Goal: Information Seeking & Learning: Find specific page/section

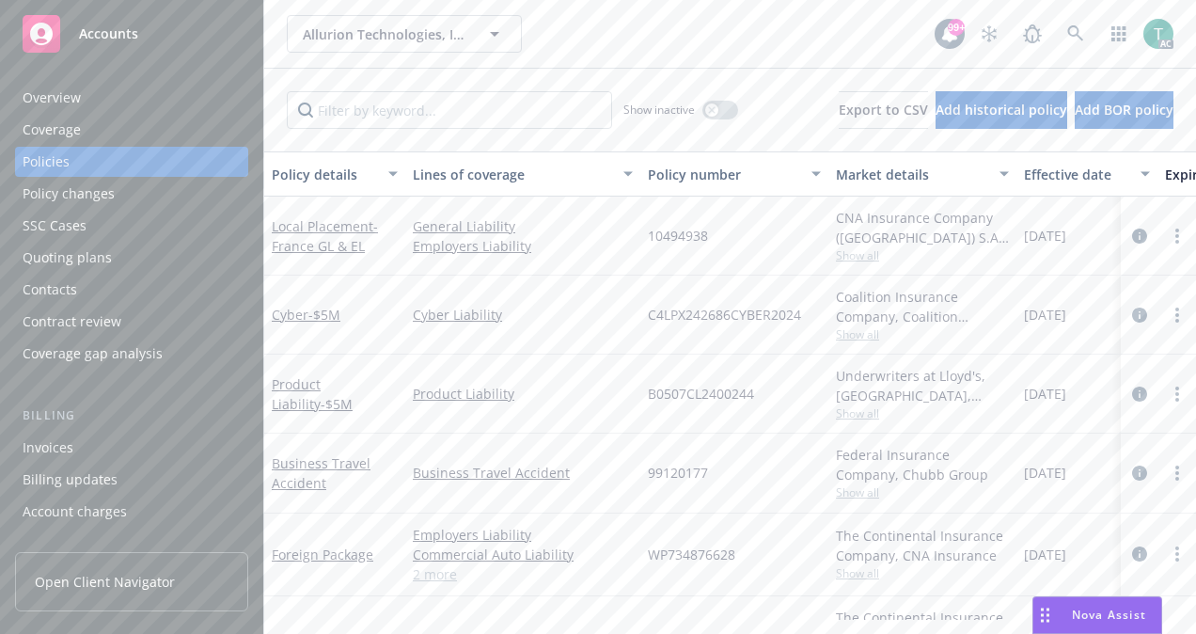
click at [970, 490] on span "Show all" at bounding box center [922, 492] width 173 height 16
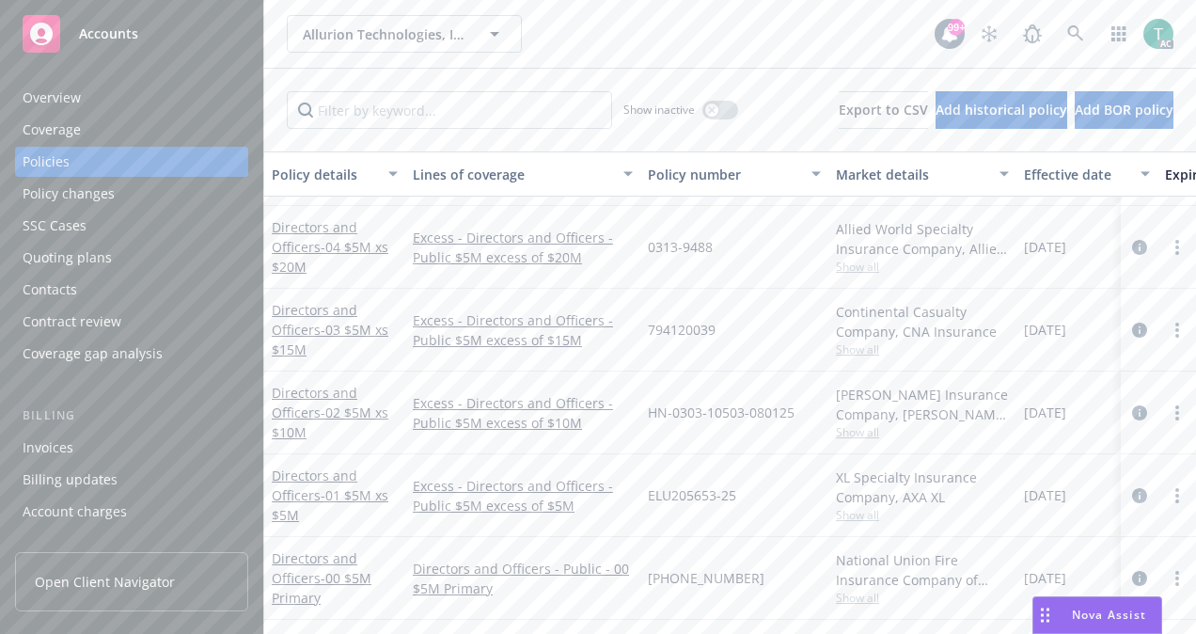
scroll to position [988, 0]
click at [465, 110] on input "Filter by keyword..." at bounding box center [449, 110] width 325 height 38
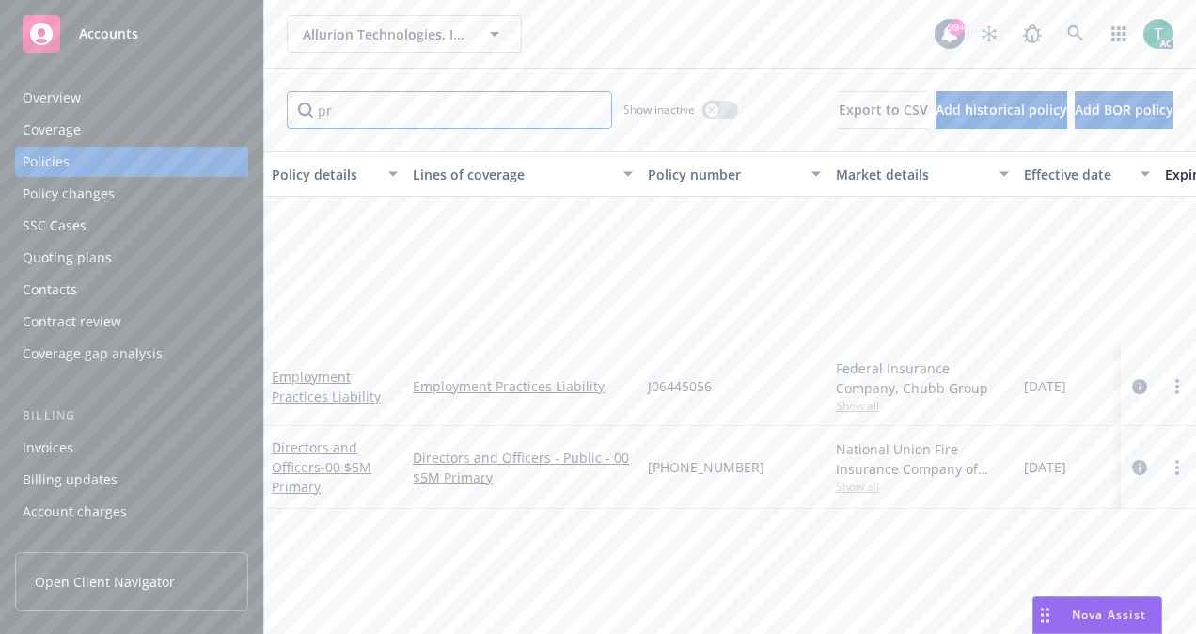
scroll to position [0, 0]
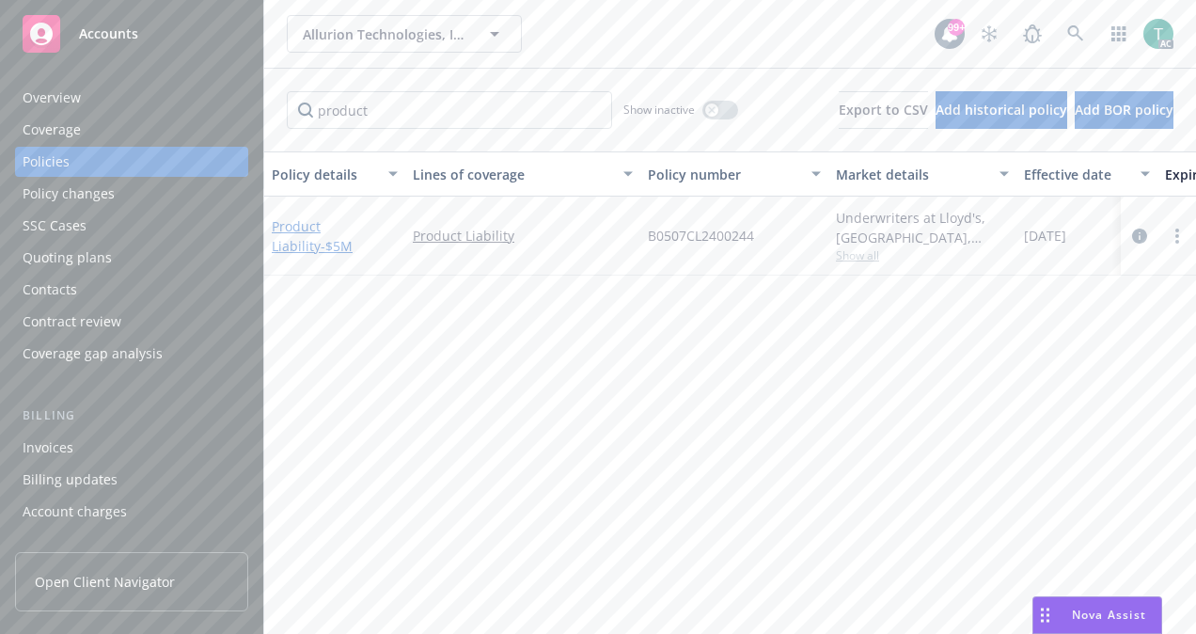
click at [352, 229] on link "Product Liability - $5M" at bounding box center [312, 236] width 81 height 38
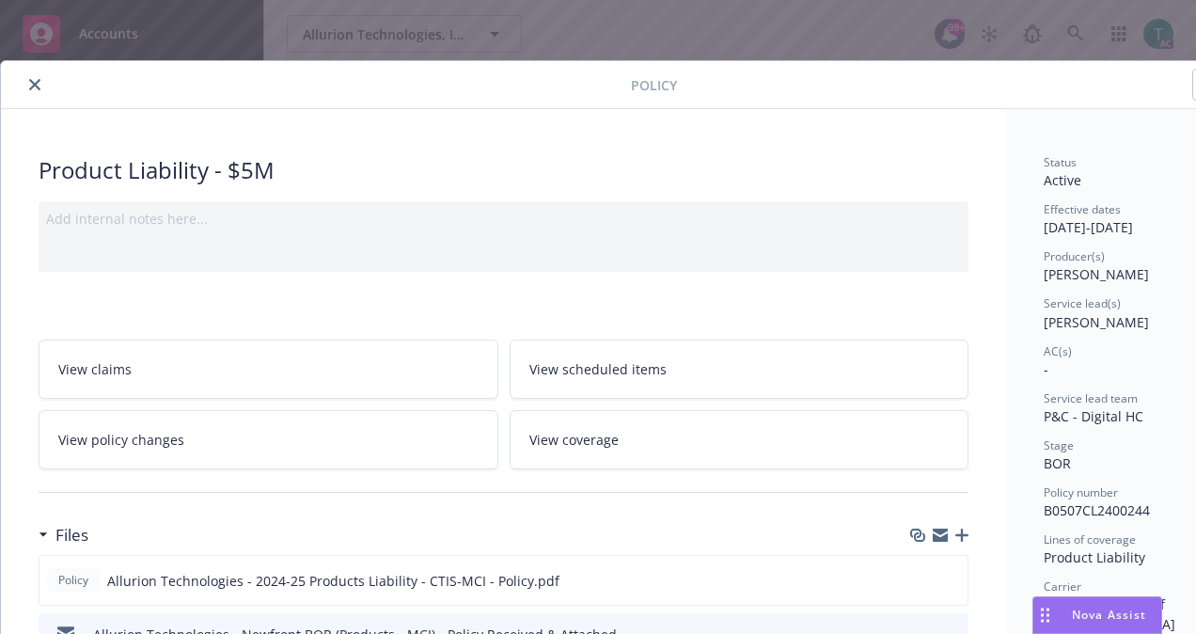
click at [24, 71] on div "Policy" at bounding box center [646, 85] width 1291 height 48
click at [40, 88] on button "close" at bounding box center [34, 84] width 23 height 23
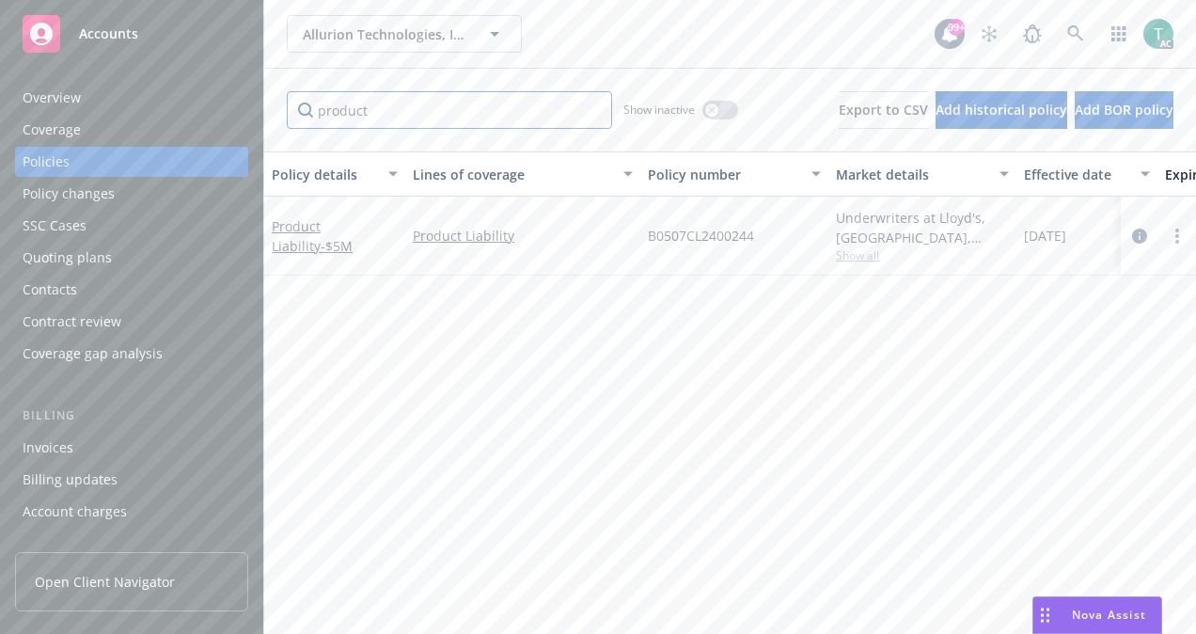
drag, startPoint x: 368, startPoint y: 104, endPoint x: 239, endPoint y: 134, distance: 133.2
click at [239, 134] on div "Accounts Overview Coverage Policies Policy changes SSC Cases Quoting plans Cont…" at bounding box center [598, 317] width 1196 height 634
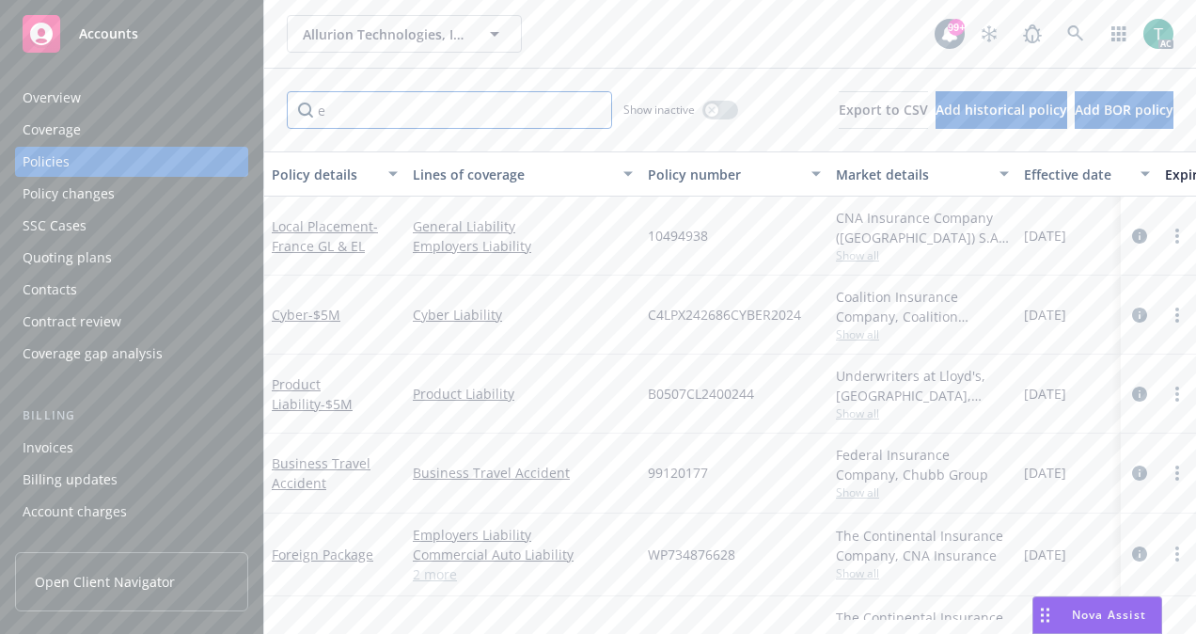
type input "e"
click at [239, 134] on div "Overview Coverage Policies Policy changes SSC Cases Quoting plans Contacts Cont…" at bounding box center [131, 346] width 263 height 573
click at [397, 98] on input "e" at bounding box center [449, 110] width 325 height 38
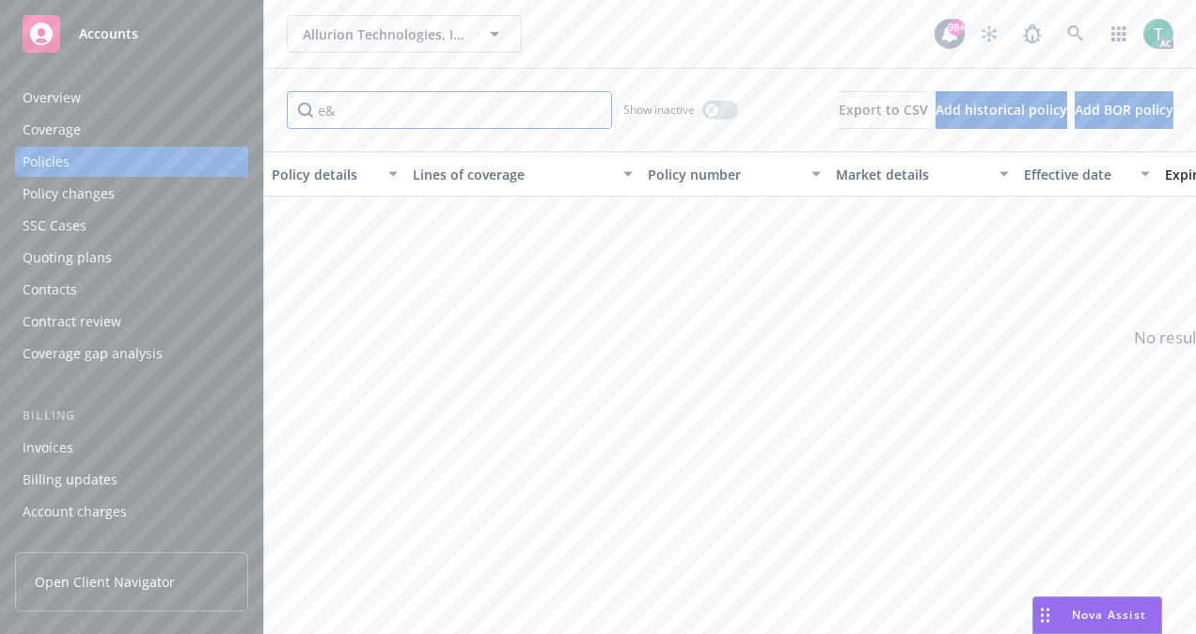
type input "e"
type input "m"
type input "p"
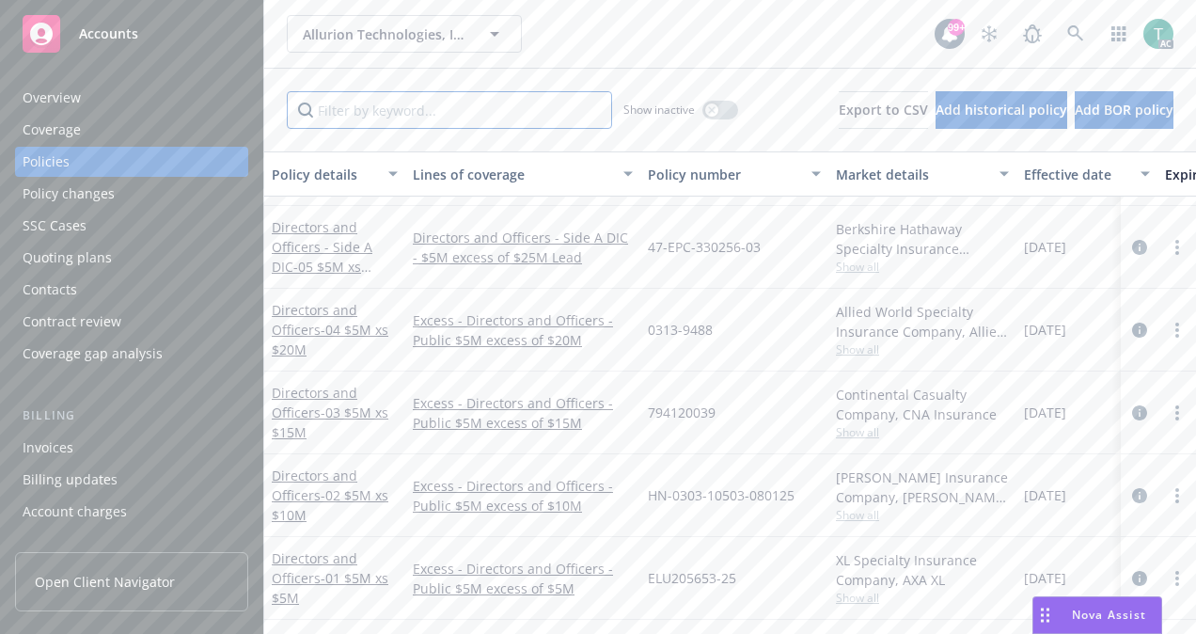
scroll to position [988, 0]
